Goal: Task Accomplishment & Management: Manage account settings

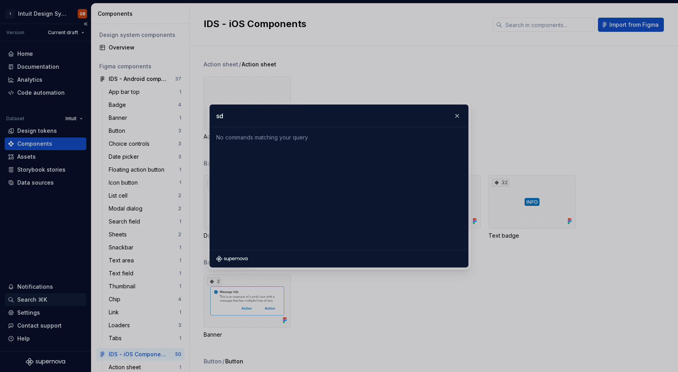
type input "s"
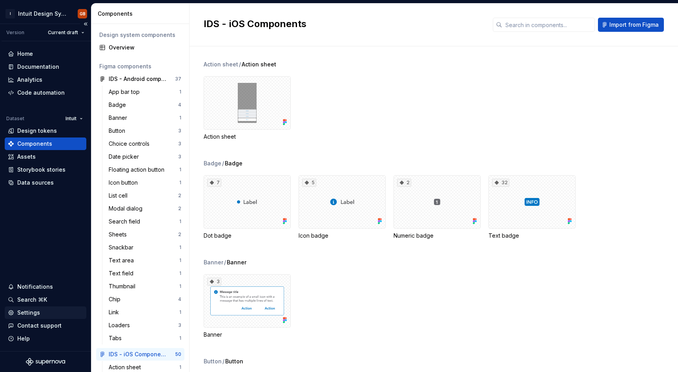
click at [66, 315] on div "Settings" at bounding box center [45, 313] width 75 height 8
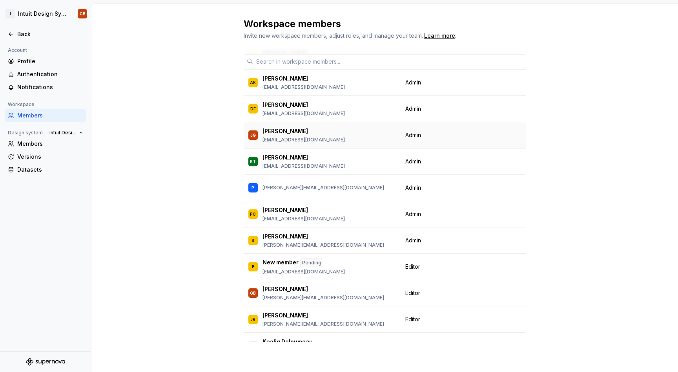
scroll to position [43, 0]
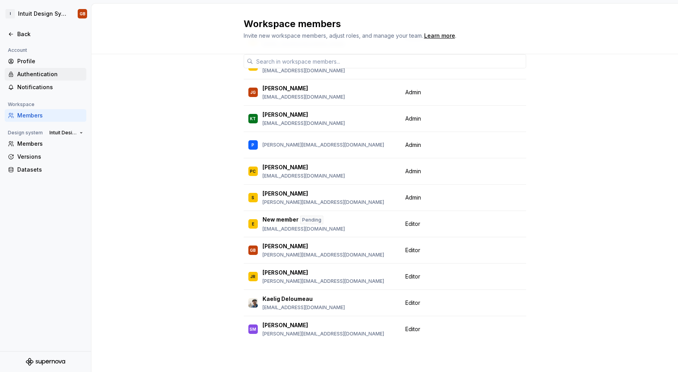
click at [30, 77] on div "Authentication" at bounding box center [50, 74] width 66 height 8
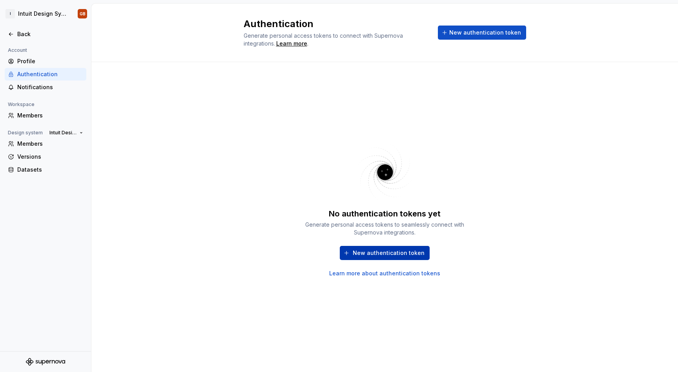
click at [365, 253] on span "New authentication token" at bounding box center [389, 253] width 72 height 8
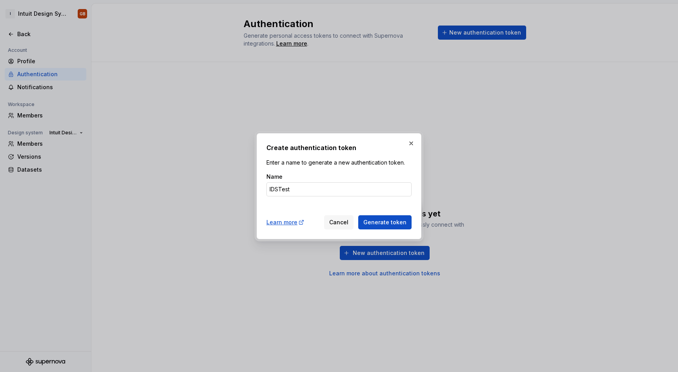
click at [280, 189] on input "IDSTest" at bounding box center [339, 189] width 145 height 14
click at [297, 184] on input "ID" at bounding box center [339, 189] width 145 height 14
click at [289, 187] on input "ID" at bounding box center [339, 189] width 145 height 14
type input "IDS"
click at [390, 225] on span "Generate token" at bounding box center [384, 222] width 43 height 8
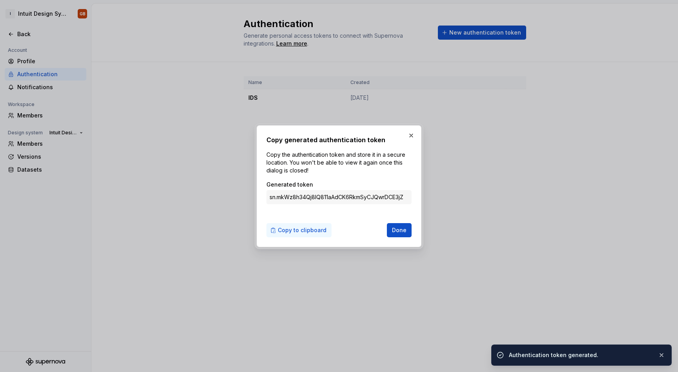
click at [297, 231] on span "Copy to clipboard" at bounding box center [302, 230] width 49 height 8
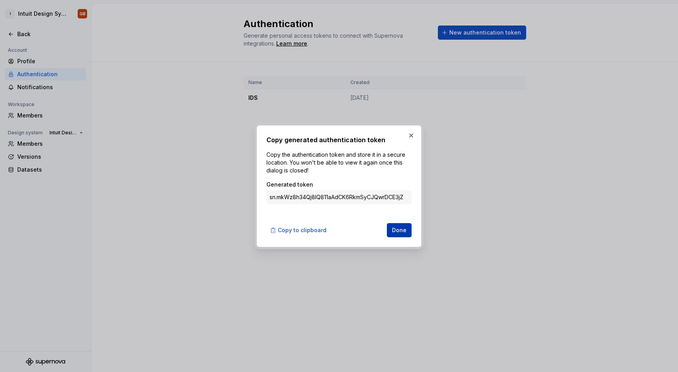
click at [403, 235] on button "Done" at bounding box center [399, 230] width 25 height 14
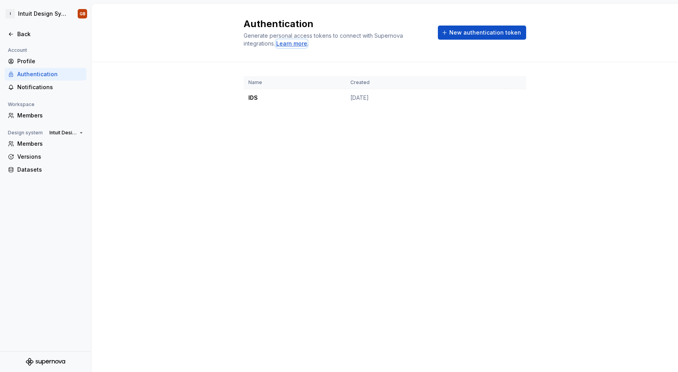
click at [298, 42] on div "Learn more" at bounding box center [291, 44] width 31 height 8
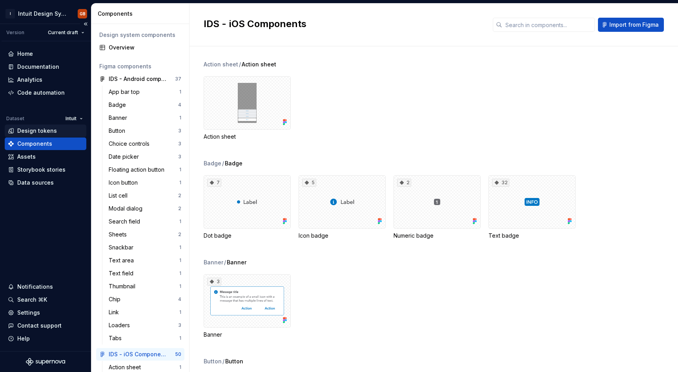
click at [44, 133] on div "Design tokens" at bounding box center [37, 131] width 40 height 8
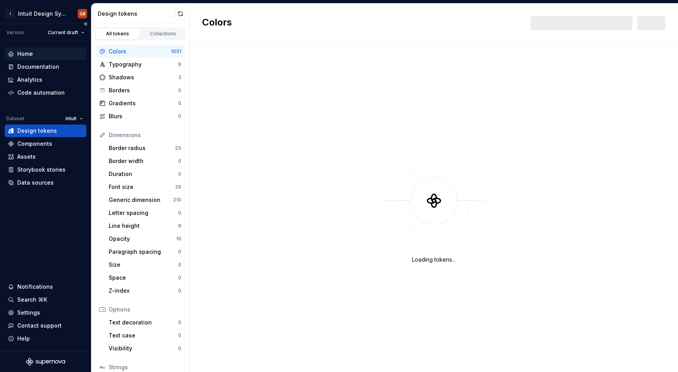
click at [31, 55] on div "Home" at bounding box center [25, 54] width 16 height 8
